Goal: Information Seeking & Learning: Learn about a topic

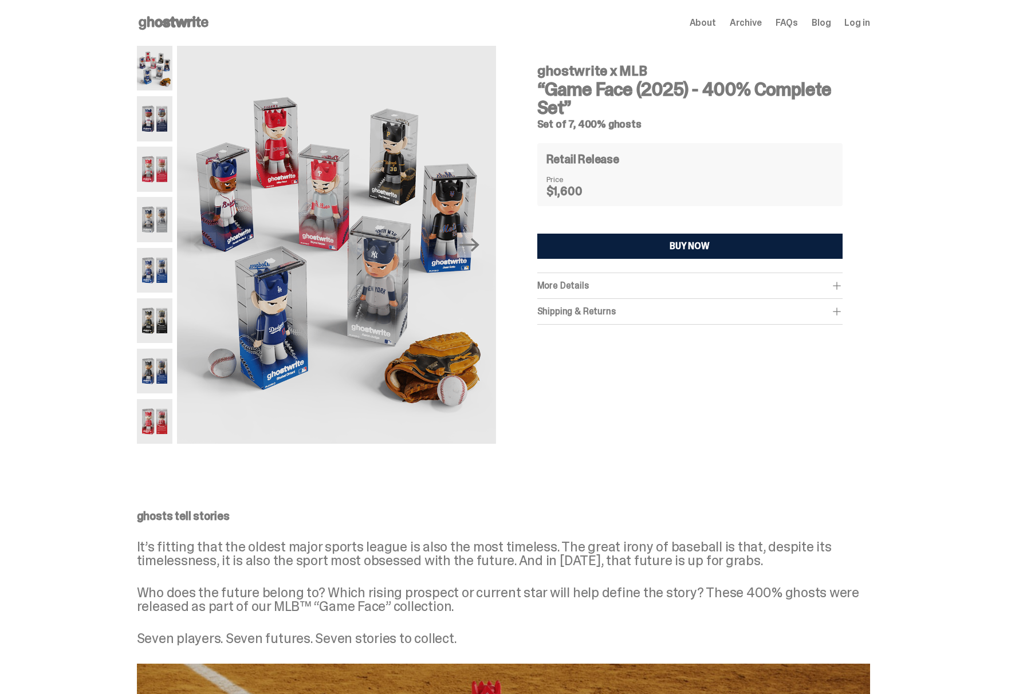
click at [148, 120] on img at bounding box center [155, 118] width 36 height 45
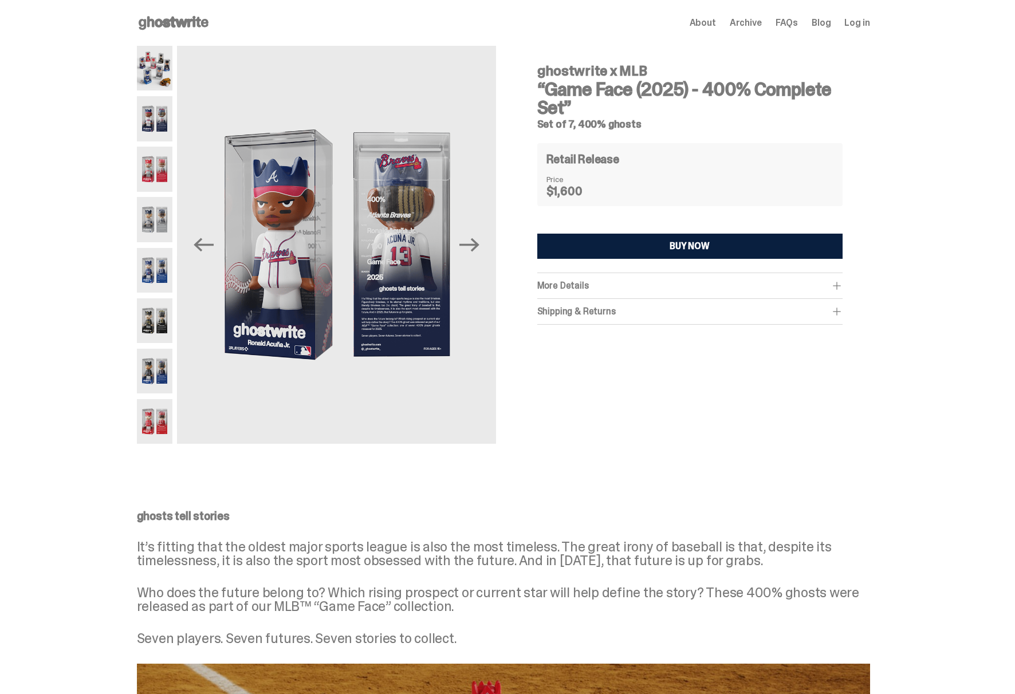
click at [152, 171] on img at bounding box center [155, 169] width 36 height 45
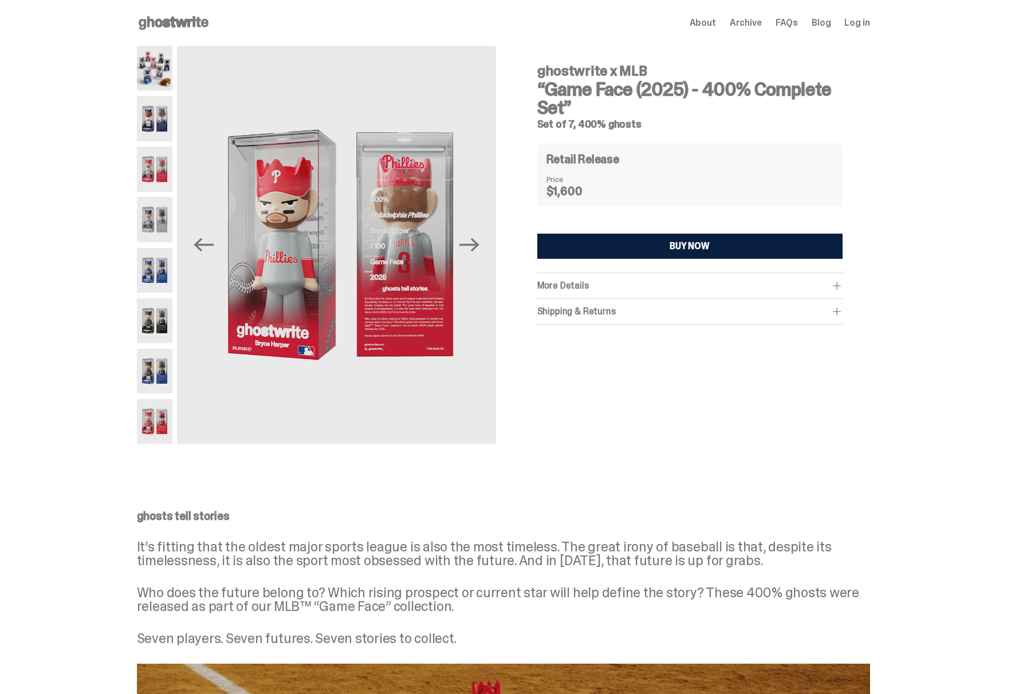
click at [158, 223] on img at bounding box center [155, 219] width 36 height 45
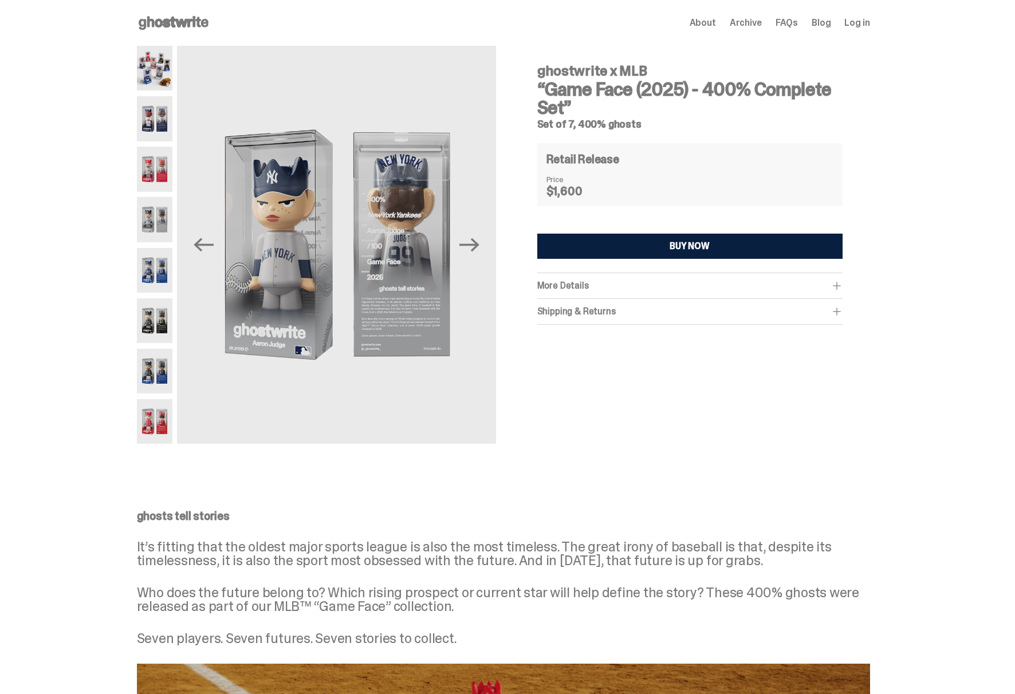
drag, startPoint x: 158, startPoint y: 258, endPoint x: 159, endPoint y: 266, distance: 7.5
click at [158, 258] on img at bounding box center [155, 270] width 36 height 45
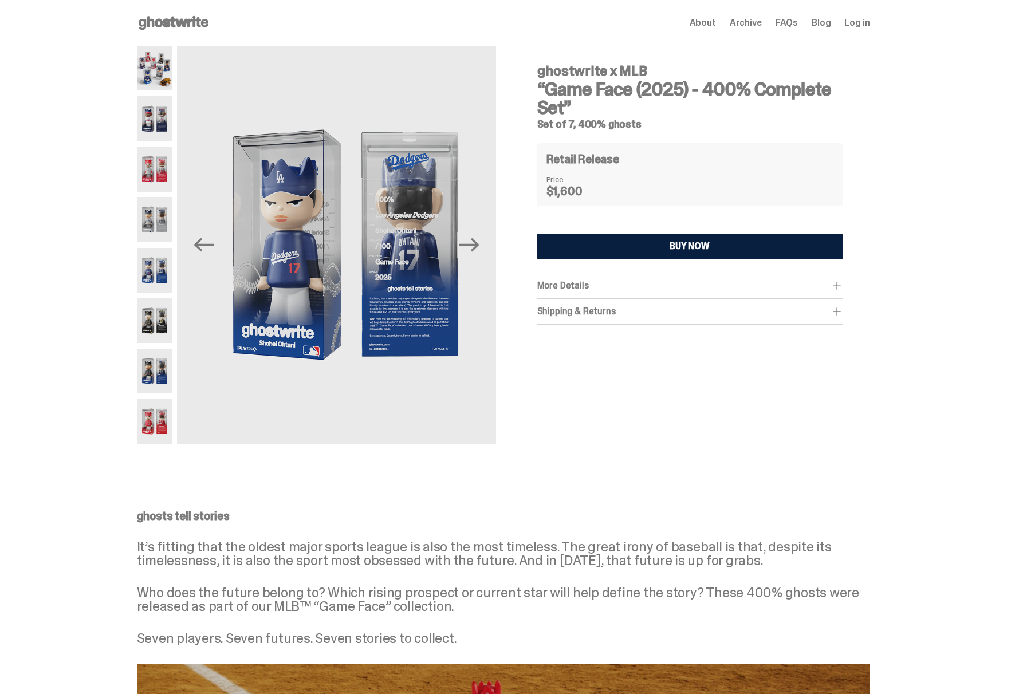
click at [158, 322] on img at bounding box center [155, 320] width 36 height 45
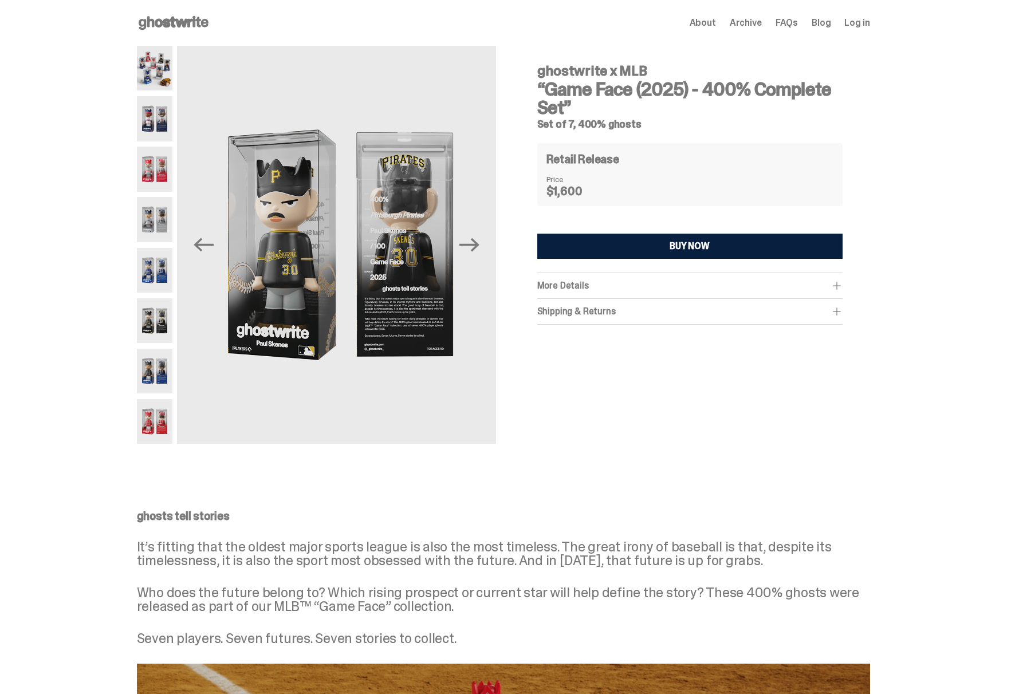
drag, startPoint x: 163, startPoint y: 393, endPoint x: 163, endPoint y: 400, distance: 6.9
click at [162, 393] on img at bounding box center [155, 371] width 36 height 45
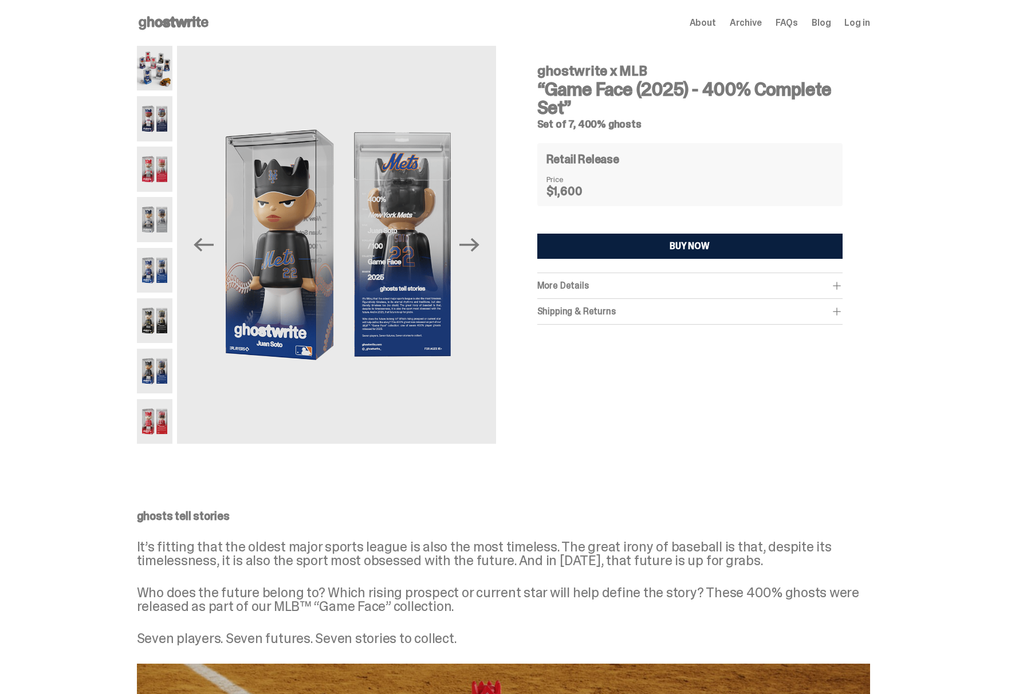
click at [162, 432] on img at bounding box center [155, 421] width 36 height 45
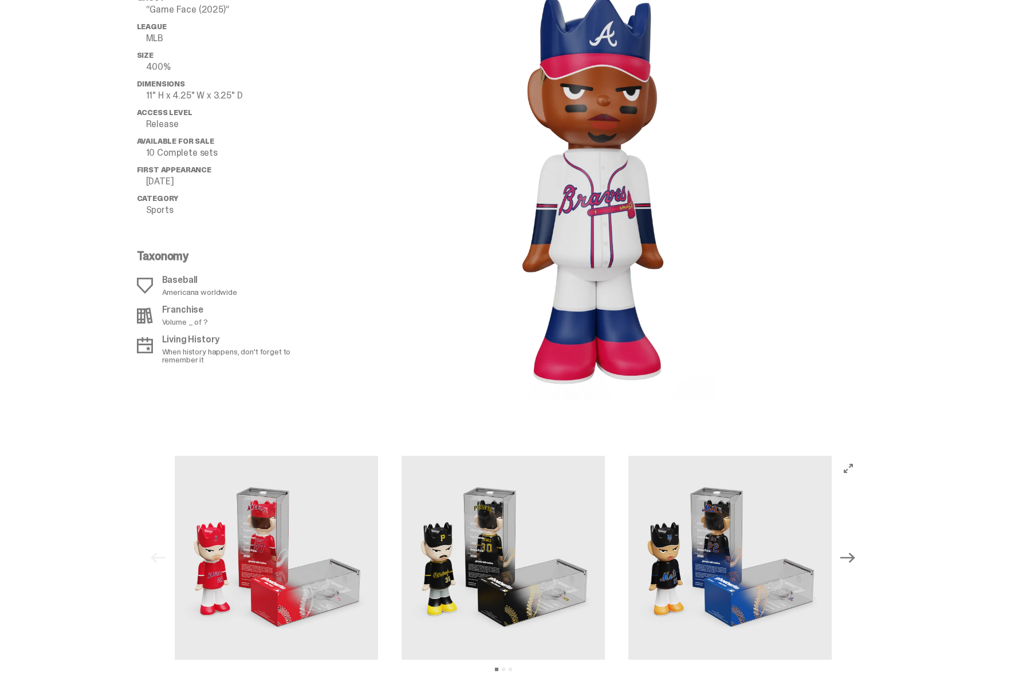
scroll to position [1461, 0]
